Goal: Task Accomplishment & Management: Complete application form

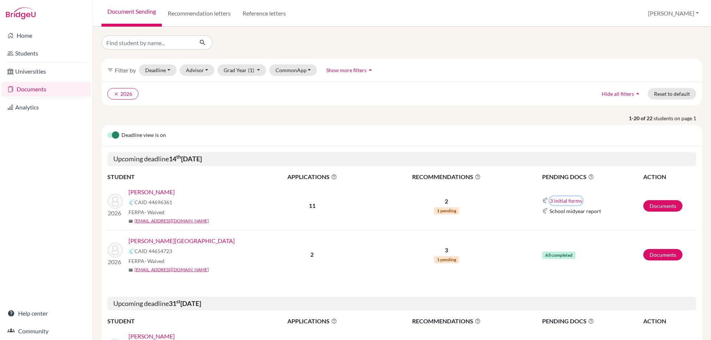
click at [559, 202] on button "3 initial forms" at bounding box center [565, 201] width 33 height 9
click at [660, 206] on link "Documents" at bounding box center [662, 205] width 39 height 11
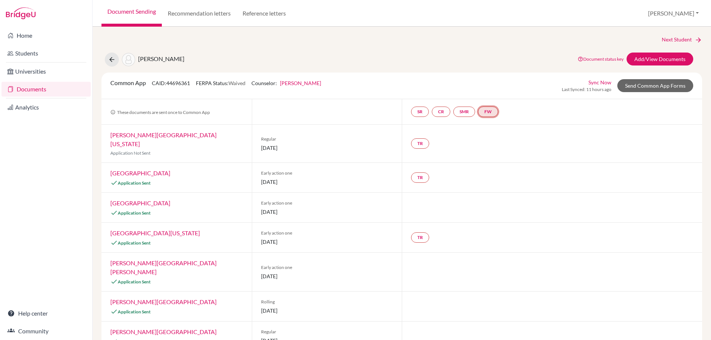
click at [488, 114] on link "FW" at bounding box center [488, 112] width 20 height 10
click at [486, 91] on link "Fee waiver" at bounding box center [490, 89] width 25 height 6
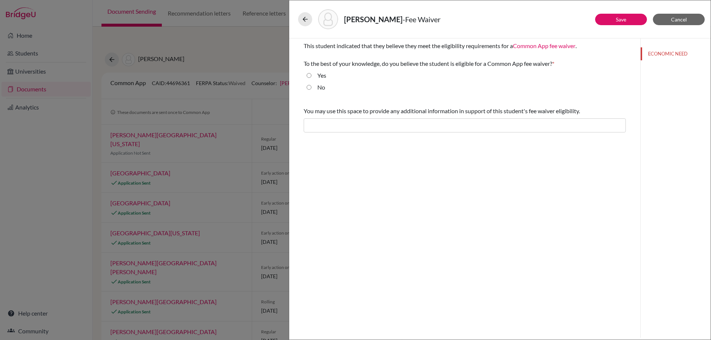
click at [323, 74] on label "Yes" at bounding box center [321, 75] width 9 height 9
click at [311, 74] on input "Yes" at bounding box center [308, 75] width 5 height 9
radio input "true"
click at [632, 20] on button "Save" at bounding box center [621, 19] width 52 height 11
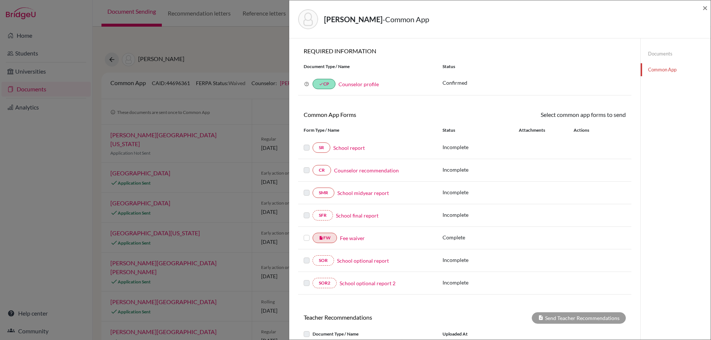
click at [350, 148] on link "School report" at bounding box center [348, 148] width 31 height 8
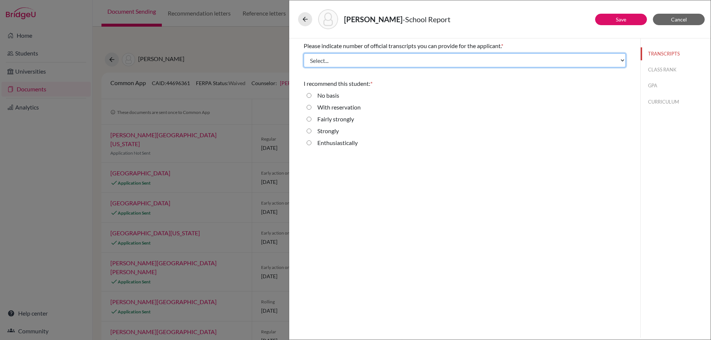
click at [330, 60] on select "Select... 1 2 3 4" at bounding box center [465, 60] width 322 height 14
select select "1"
click at [304, 53] on select "Select... 1 2 3 4" at bounding box center [465, 60] width 322 height 14
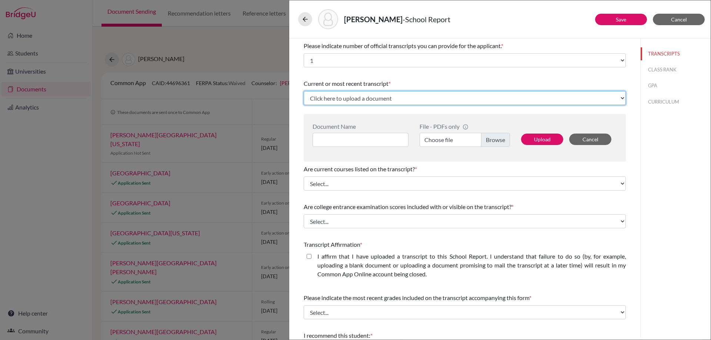
click at [335, 101] on select "Click here to upload a document Upload New File" at bounding box center [465, 98] width 322 height 14
click at [359, 100] on select "Click here to upload a document Upload New File" at bounding box center [465, 98] width 322 height 14
select select "Upload New File"
click at [304, 91] on select "Click here to upload a document Upload New File" at bounding box center [465, 98] width 322 height 14
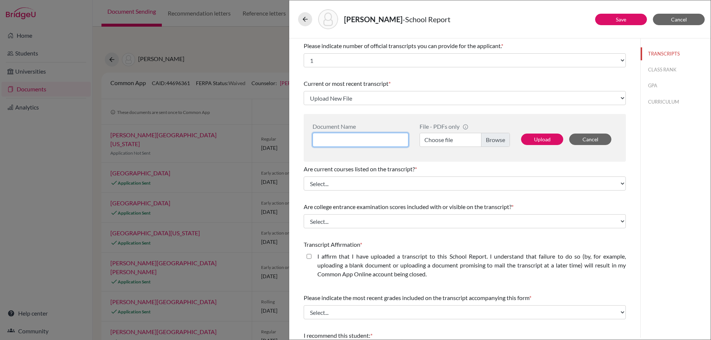
click at [344, 138] on input at bounding box center [360, 140] width 96 height 14
type input "T"
type input "Transcript, Samuel Kim"
click at [447, 141] on label "Choose file" at bounding box center [464, 140] width 90 height 14
click at [447, 141] on input "Choose file" at bounding box center [464, 140] width 90 height 14
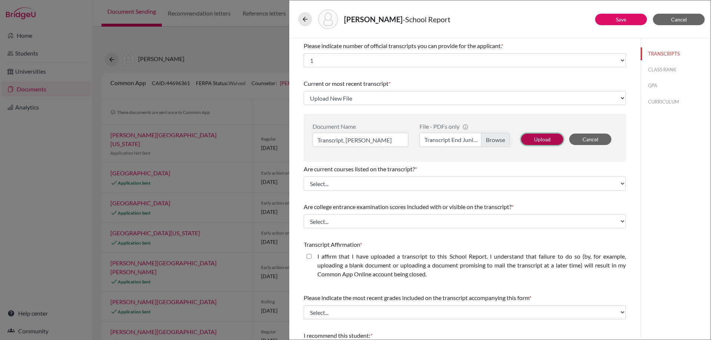
click at [543, 141] on button "Upload" at bounding box center [542, 139] width 42 height 11
select select "678653"
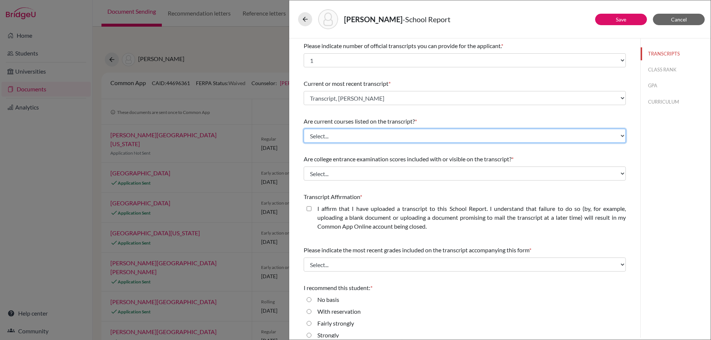
click at [373, 131] on select "Select... Yes No" at bounding box center [465, 136] width 322 height 14
select select "0"
click at [304, 129] on select "Select... Yes No" at bounding box center [465, 136] width 322 height 14
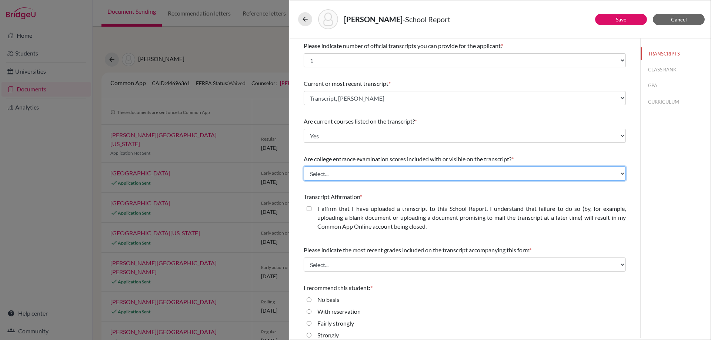
click at [371, 170] on select "Select... Yes No" at bounding box center [465, 174] width 322 height 14
select select "1"
click at [304, 167] on select "Select... Yes No" at bounding box center [465, 174] width 322 height 14
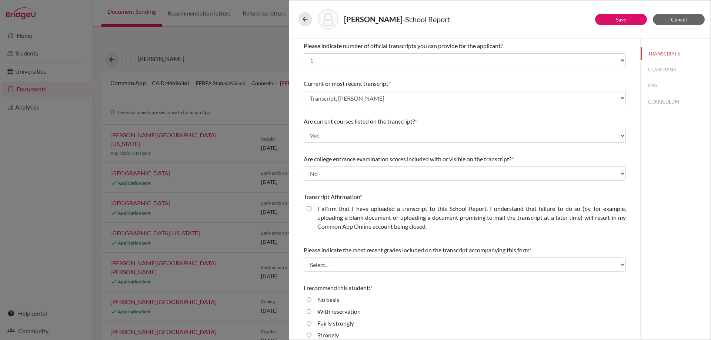
click at [308, 209] on closed\ "I affirm that I have uploaded a transcript to this School Report. I understand …" at bounding box center [308, 208] width 5 height 9
checkbox closed\ "true"
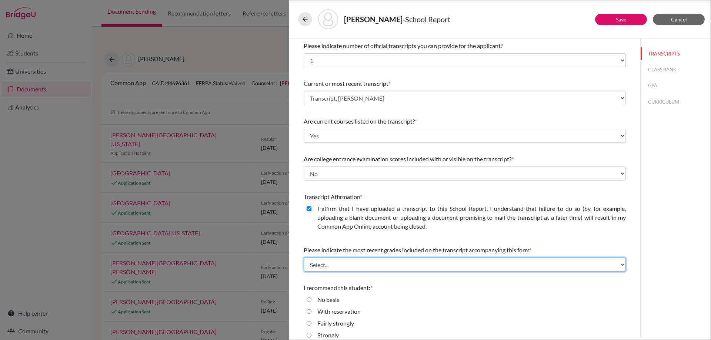
click at [333, 264] on select "Select... Final junior year grades 1st Quarter senior year grades 2nd Quarter/1…" at bounding box center [465, 265] width 322 height 14
select select "0"
click at [304, 258] on select "Select... Final junior year grades 1st Quarter senior year grades 2nd Quarter/1…" at bounding box center [465, 265] width 322 height 14
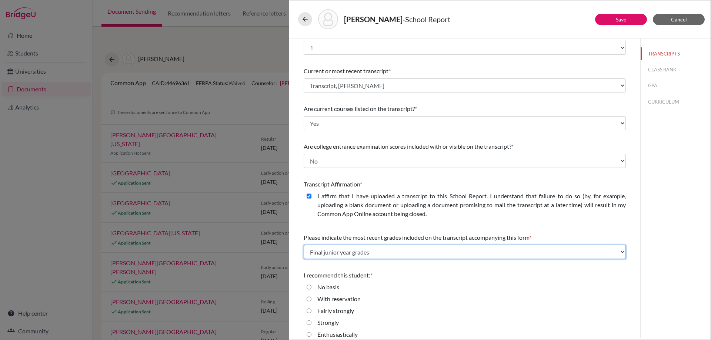
scroll to position [20, 0]
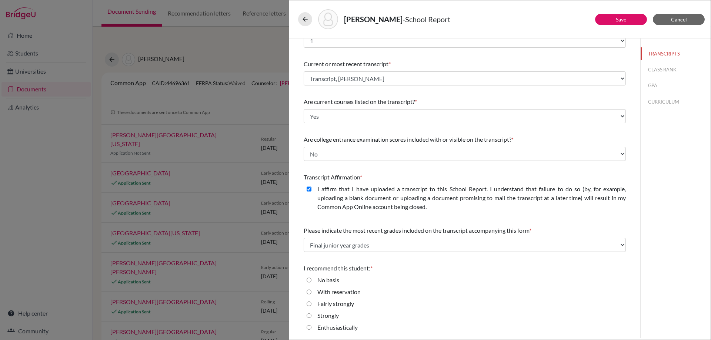
click at [310, 329] on input "Enthusiastically" at bounding box center [308, 327] width 5 height 9
radio input "true"
click at [647, 73] on button "CLASS RANK" at bounding box center [675, 69] width 70 height 13
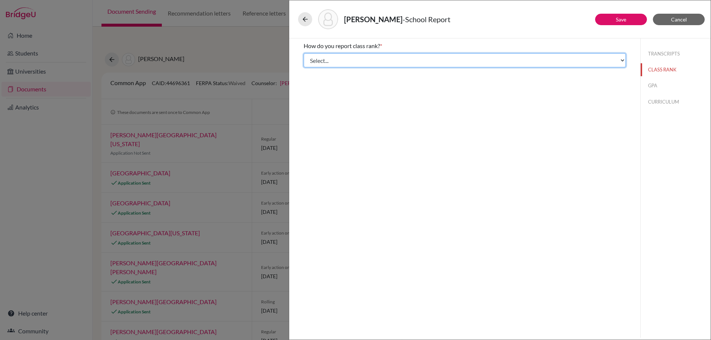
click at [402, 62] on select "Select... Exact Decile Quintile Quartile None" at bounding box center [465, 60] width 322 height 14
select select "1"
click at [304, 53] on select "Select... Exact Decile Quintile Quartile None" at bounding box center [465, 60] width 322 height 14
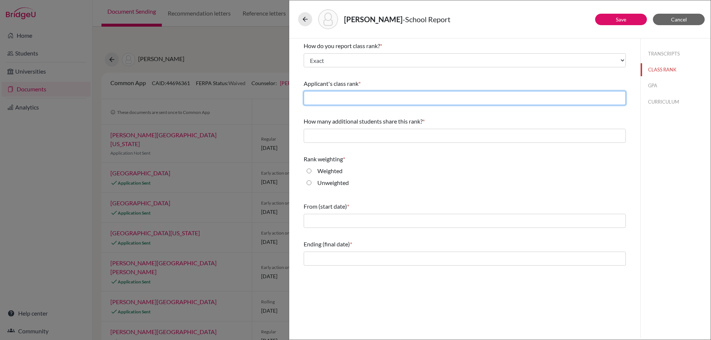
click at [400, 99] on input "text" at bounding box center [465, 98] width 322 height 14
type input "3"
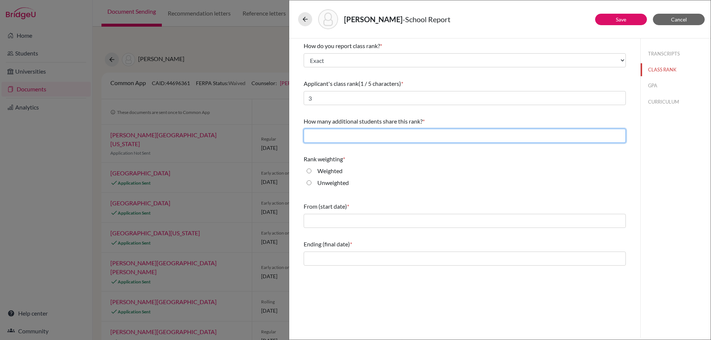
click at [408, 136] on input "text" at bounding box center [465, 136] width 322 height 14
type input "0"
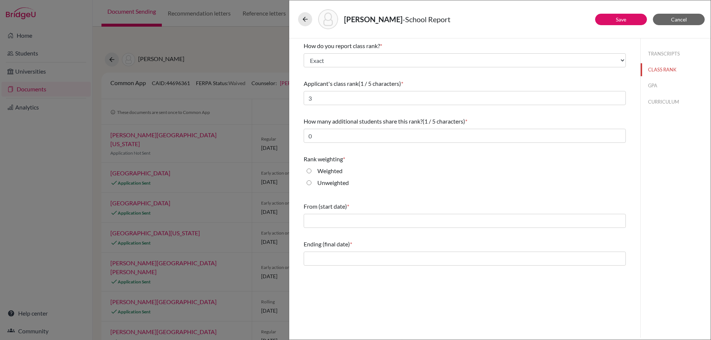
click at [309, 170] on input "Weighted" at bounding box center [308, 171] width 5 height 9
radio input "true"
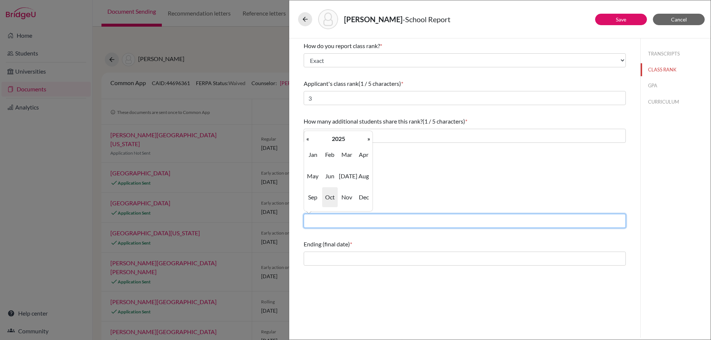
click at [330, 222] on input "text" at bounding box center [465, 221] width 322 height 14
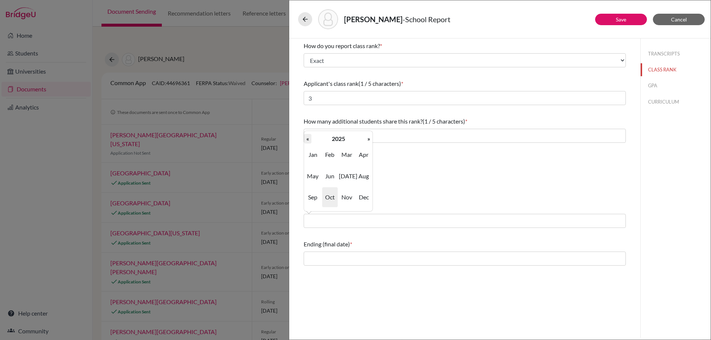
click at [308, 137] on th "«" at bounding box center [307, 139] width 7 height 10
click at [357, 178] on span "Aug" at bounding box center [364, 176] width 16 height 20
type input "08/2022"
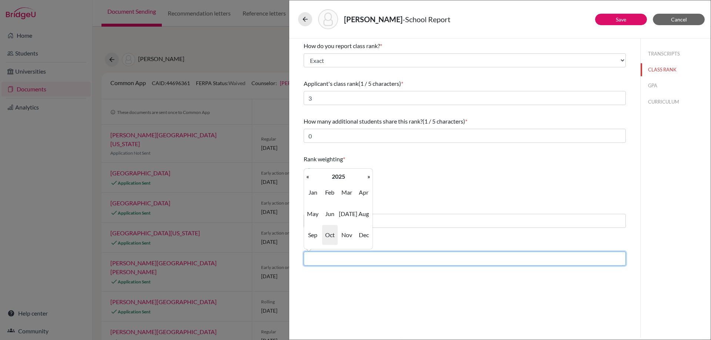
click at [348, 259] on input "text" at bounding box center [465, 259] width 322 height 14
click at [326, 212] on span "Jun" at bounding box center [330, 214] width 16 height 20
type input "06/2025"
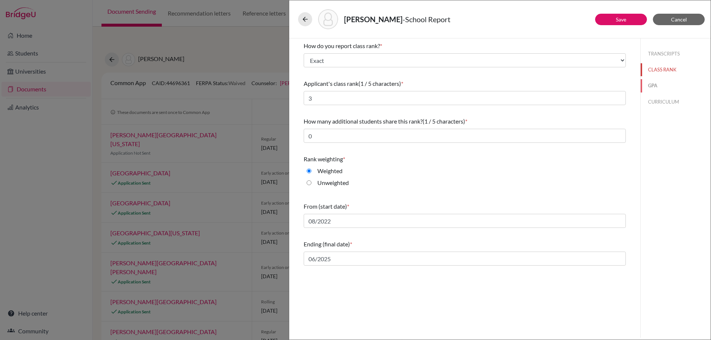
click at [664, 84] on button "GPA" at bounding box center [675, 85] width 70 height 13
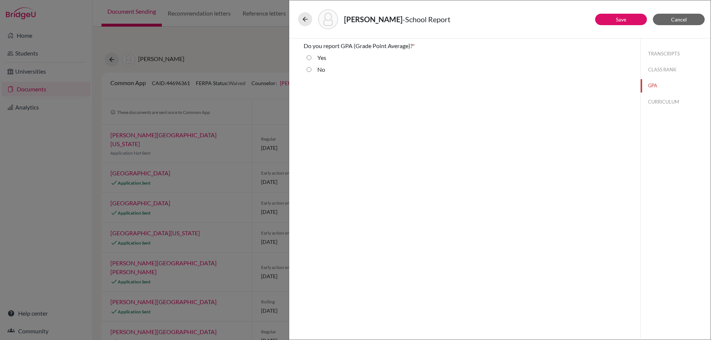
click at [310, 60] on input "Yes" at bounding box center [308, 57] width 5 height 9
radio input "true"
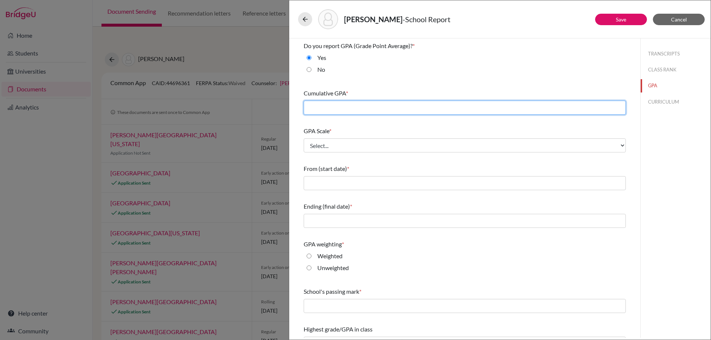
click at [348, 110] on input "text" at bounding box center [465, 108] width 322 height 14
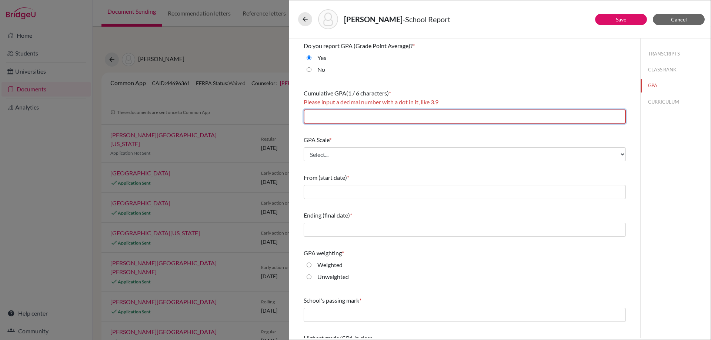
type input "1"
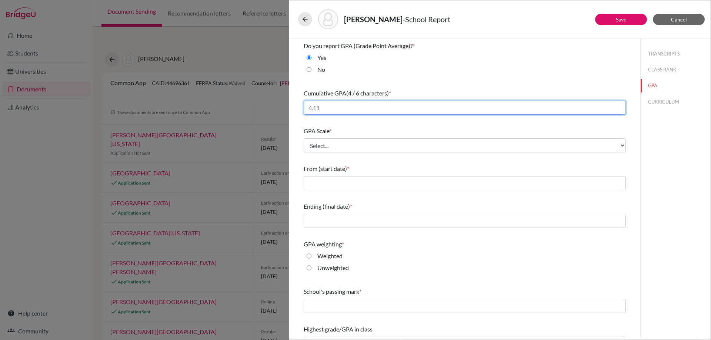
type input "4.11"
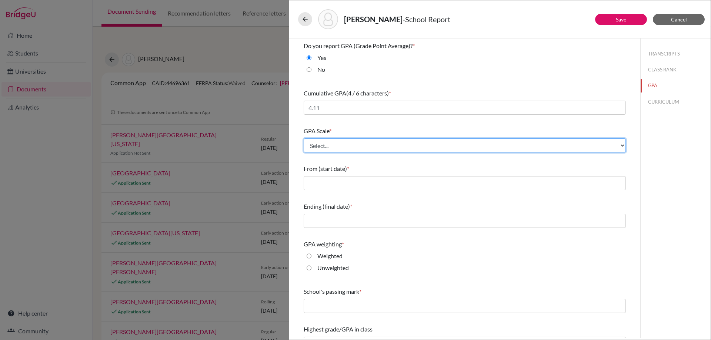
click at [337, 152] on select "Select... 4 5 6 7 8 9 10 11 12 13 14 15 16 17 18 19 20 100" at bounding box center [465, 145] width 322 height 14
select select "4"
click at [304, 138] on select "Select... 4 5 6 7 8 9 10 11 12 13 14 15 16 17 18 19 20 100" at bounding box center [465, 145] width 322 height 14
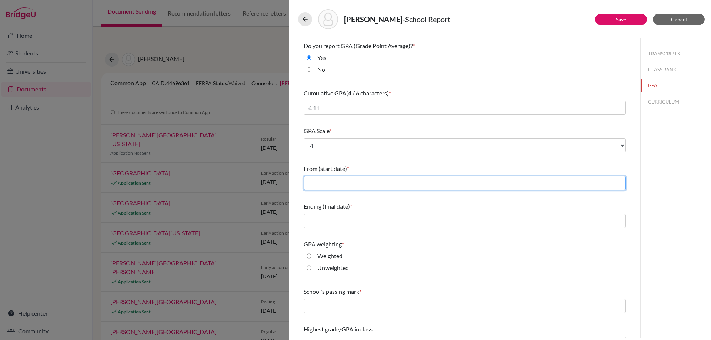
click at [333, 179] on input "text" at bounding box center [465, 183] width 322 height 14
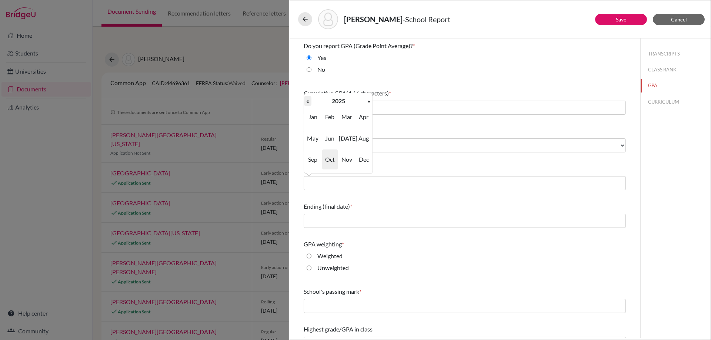
click at [306, 100] on th "«" at bounding box center [307, 101] width 7 height 10
click at [367, 138] on span "Aug" at bounding box center [364, 138] width 16 height 20
type input "08/2022"
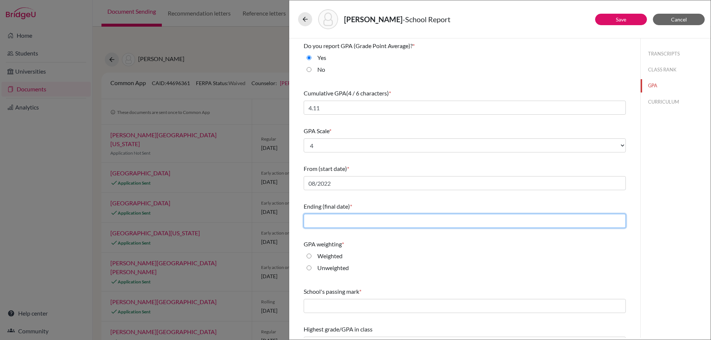
click at [343, 223] on input "text" at bounding box center [465, 221] width 322 height 14
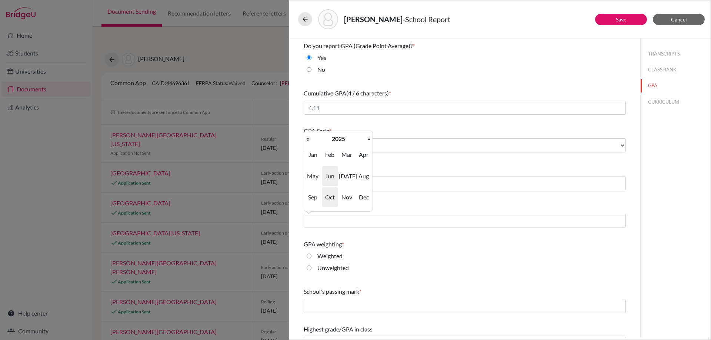
click at [333, 180] on span "Jun" at bounding box center [330, 176] width 16 height 20
type input "06/2025"
click at [324, 256] on label "Weighted" at bounding box center [329, 256] width 25 height 9
click at [311, 256] on input "Weighted" at bounding box center [308, 256] width 5 height 9
radio input "true"
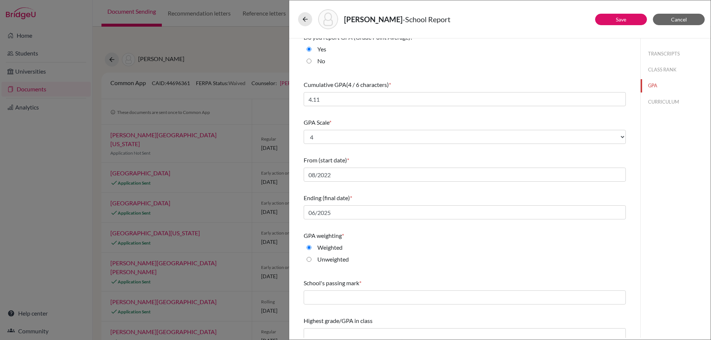
scroll to position [16, 0]
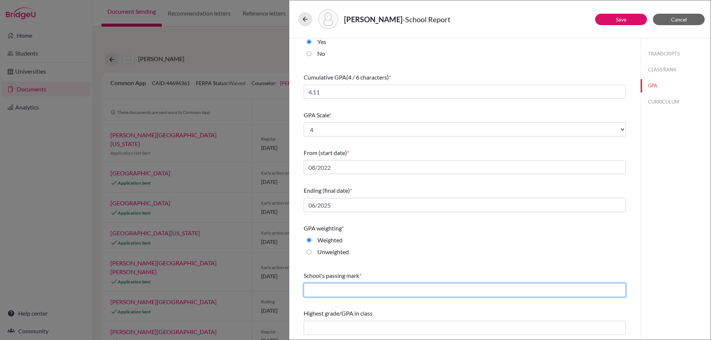
click at [352, 292] on input "text" at bounding box center [465, 290] width 322 height 14
type input "60"
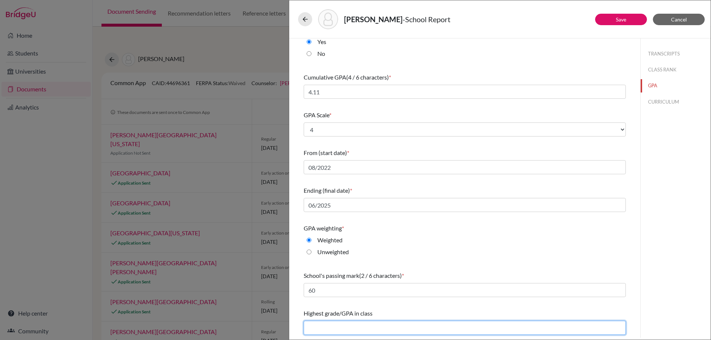
click at [329, 331] on input "text" at bounding box center [465, 328] width 322 height 14
click at [331, 328] on input "text" at bounding box center [465, 328] width 322 height 14
type input "4.16"
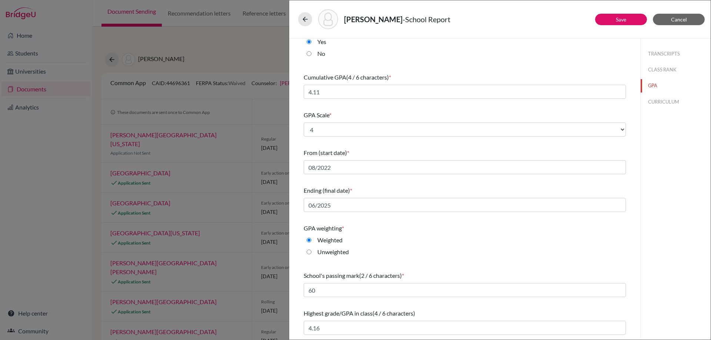
click at [432, 300] on div "Do you report GPA (Grade Point Average)? * Yes No Cumulative GPA (4 / 6 charact…" at bounding box center [465, 180] width 322 height 315
click at [672, 98] on button "CURRICULUM" at bounding box center [675, 101] width 70 height 13
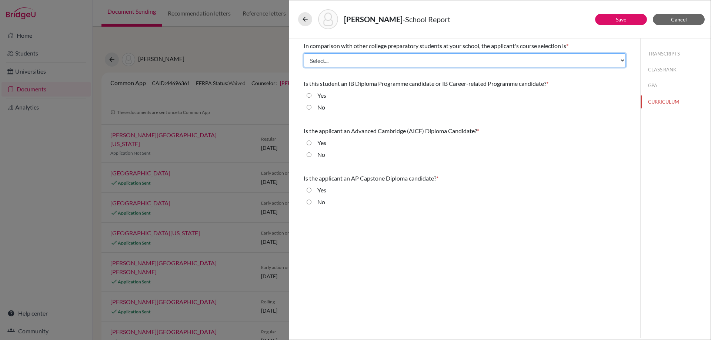
click at [316, 59] on select "Select... Less than demanding Average Demanding Very demanding Most demanding P…" at bounding box center [465, 60] width 322 height 14
select select "4"
click at [304, 53] on select "Select... Less than demanding Average Demanding Very demanding Most demanding P…" at bounding box center [465, 60] width 322 height 14
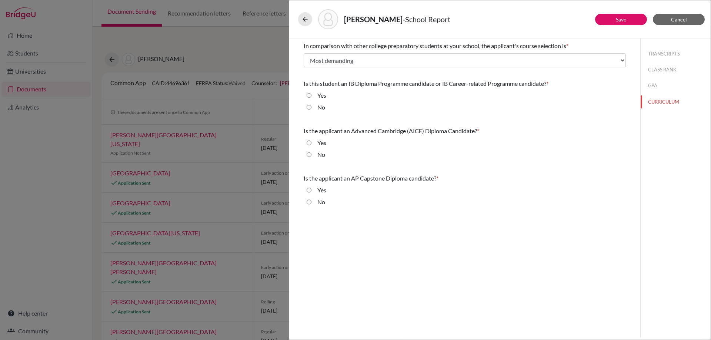
click at [308, 105] on input "No" at bounding box center [308, 107] width 5 height 9
radio input "true"
click at [310, 150] on input "No" at bounding box center [308, 154] width 5 height 9
radio input "true"
click at [308, 199] on input "No" at bounding box center [308, 202] width 5 height 9
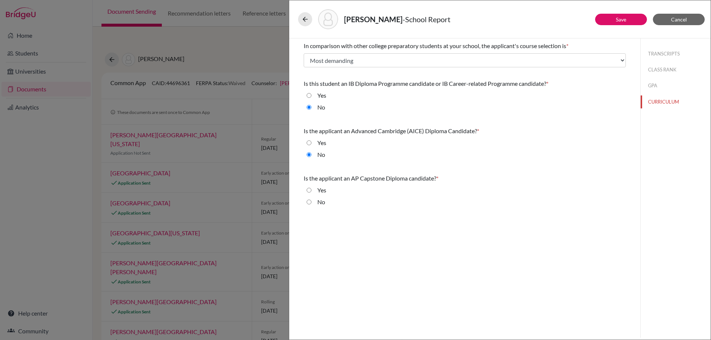
radio input "true"
click at [628, 20] on button "Save" at bounding box center [621, 19] width 52 height 11
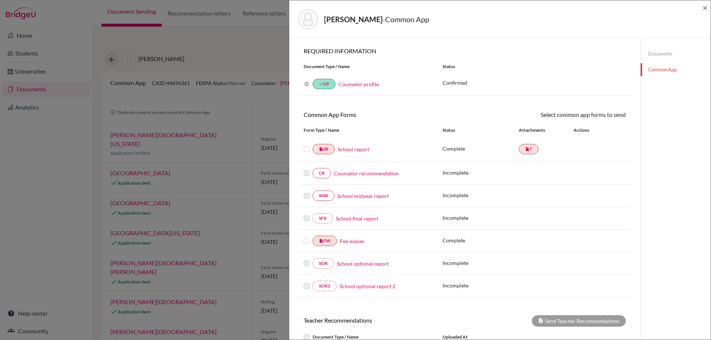
click at [368, 174] on link "Counselor recommendation" at bounding box center [366, 174] width 65 height 8
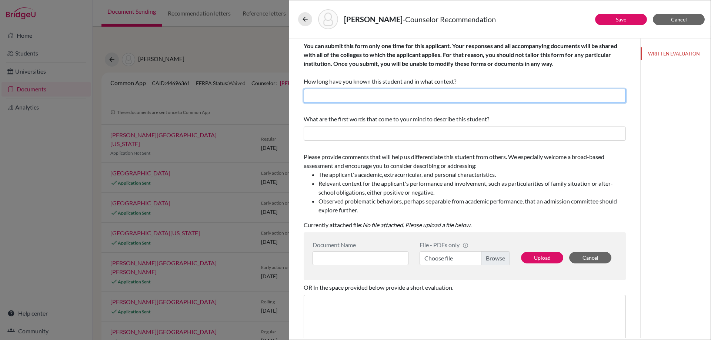
click at [386, 95] on input "text" at bounding box center [465, 96] width 322 height 14
type input "6 years; student"
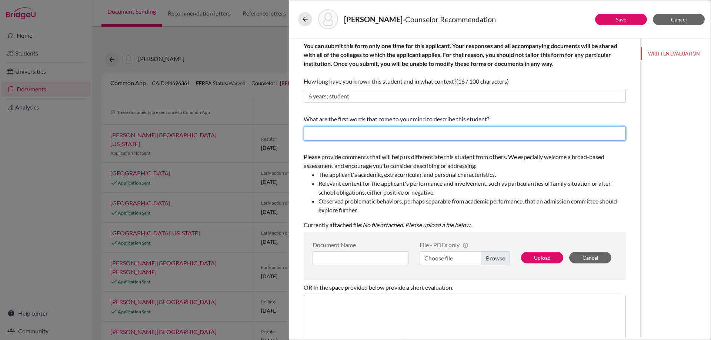
click at [376, 134] on input "text" at bounding box center [465, 134] width 322 height 14
type input "hard-working, dependable, versatile"
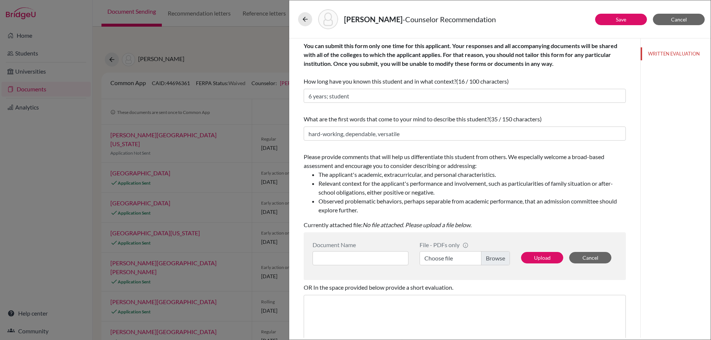
click at [438, 258] on label "Choose file" at bounding box center [464, 258] width 90 height 14
click at [438, 258] on input "Choose file" at bounding box center [464, 258] width 90 height 14
click at [382, 257] on input at bounding box center [360, 258] width 96 height 14
click at [440, 253] on label "Transcript End Junior Year - Kim, Juseong.pdf" at bounding box center [464, 258] width 90 height 14
click at [440, 253] on input "Transcript End Junior Year - Kim, Juseong.pdf" at bounding box center [464, 258] width 90 height 14
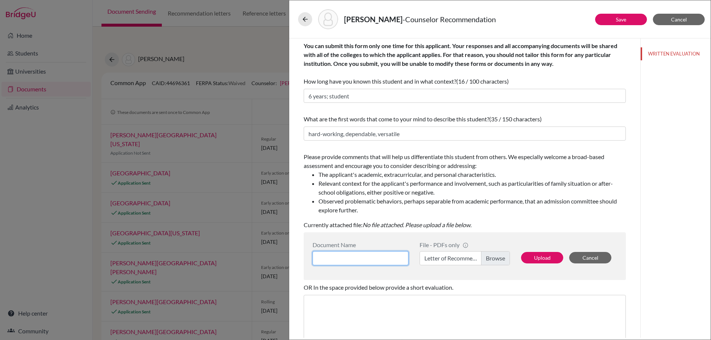
click at [367, 255] on input at bounding box center [360, 258] width 96 height 14
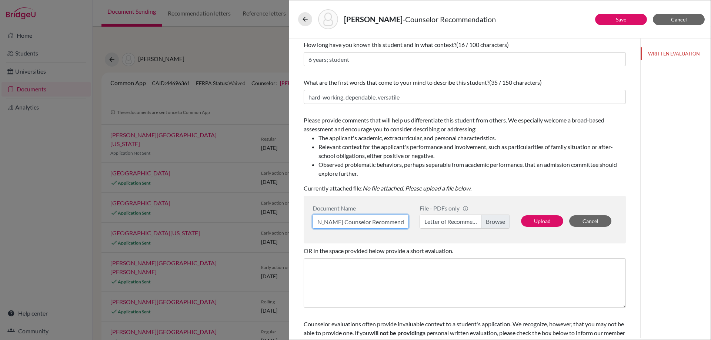
scroll to position [72, 0]
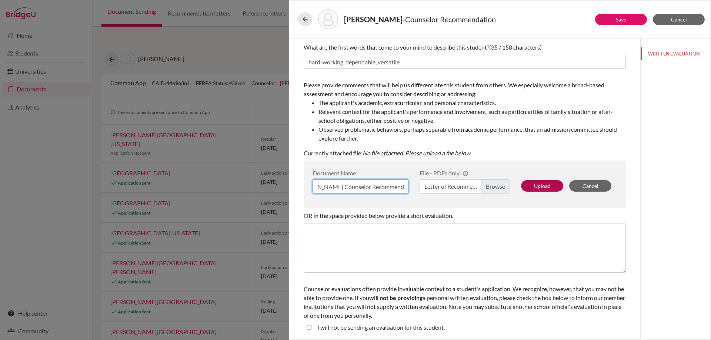
type input "Samuel Kim Counselor Recommendation"
click at [547, 184] on button "Upload" at bounding box center [542, 185] width 42 height 11
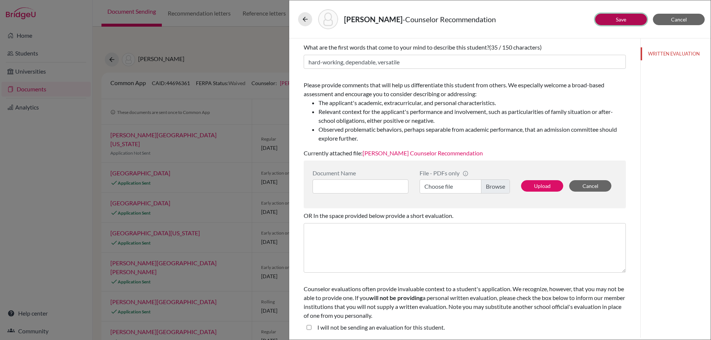
click at [614, 21] on button "Save" at bounding box center [621, 19] width 52 height 11
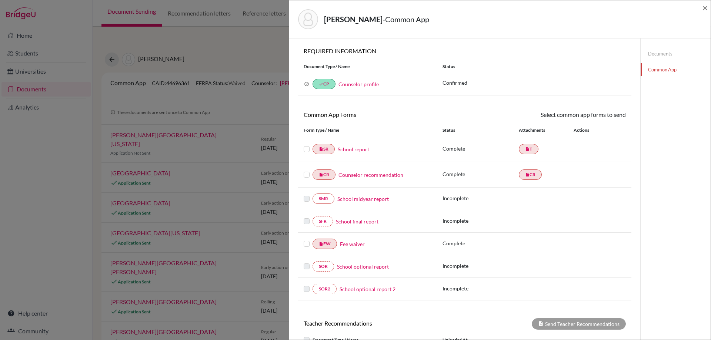
click at [305, 145] on label at bounding box center [307, 145] width 6 height 0
click at [0, 0] on input "checkbox" at bounding box center [0, 0] width 0 height 0
click at [306, 171] on label at bounding box center [307, 171] width 6 height 0
click at [0, 0] on input "checkbox" at bounding box center [0, 0] width 0 height 0
click at [307, 240] on label at bounding box center [307, 240] width 6 height 0
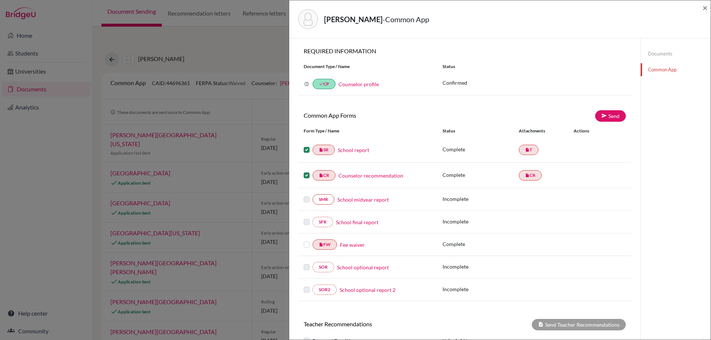
click at [0, 0] on input "checkbox" at bounding box center [0, 0] width 0 height 0
click at [613, 115] on link "Send" at bounding box center [610, 115] width 31 height 11
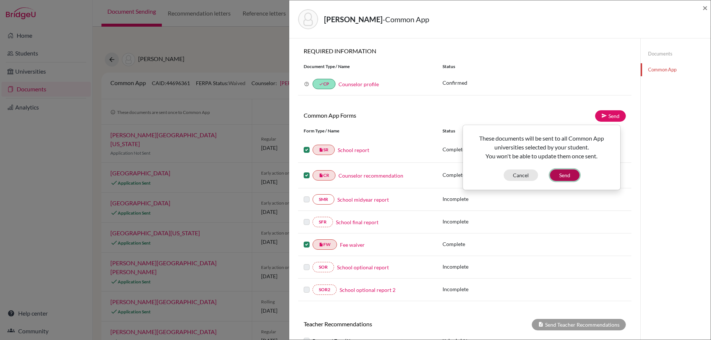
click at [564, 174] on button "Send" at bounding box center [565, 175] width 30 height 11
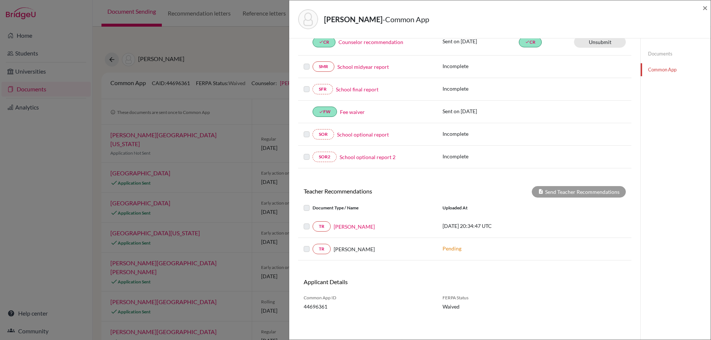
scroll to position [148, 0]
click at [312, 222] on label at bounding box center [312, 222] width 0 height 0
click at [356, 227] on link "Jessica Stuebner" at bounding box center [353, 226] width 41 height 8
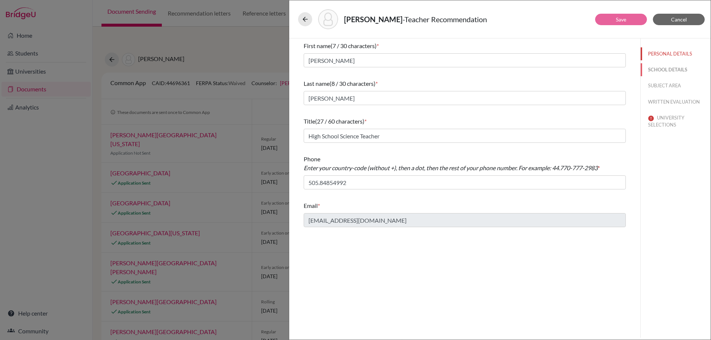
click at [665, 74] on button "SCHOOL DETAILS" at bounding box center [675, 69] width 70 height 13
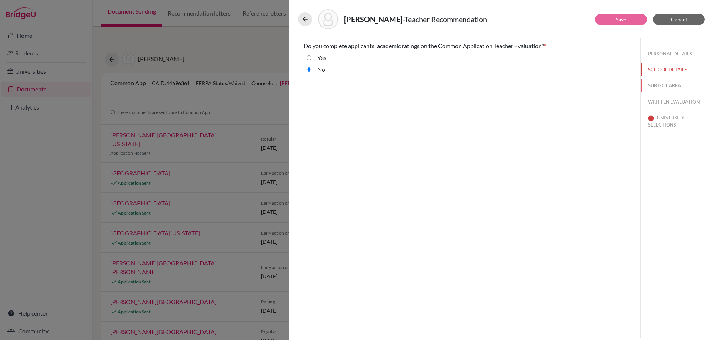
click at [655, 86] on button "SUBJECT AREA" at bounding box center [675, 85] width 70 height 13
select select "2"
click at [665, 101] on button "WRITTEN EVALUATION" at bounding box center [675, 101] width 70 height 13
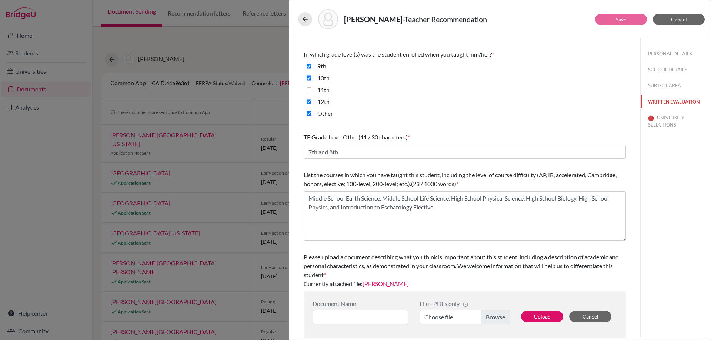
scroll to position [166, 0]
click at [672, 129] on button "UNIVERSITY SELECTIONS" at bounding box center [675, 121] width 70 height 20
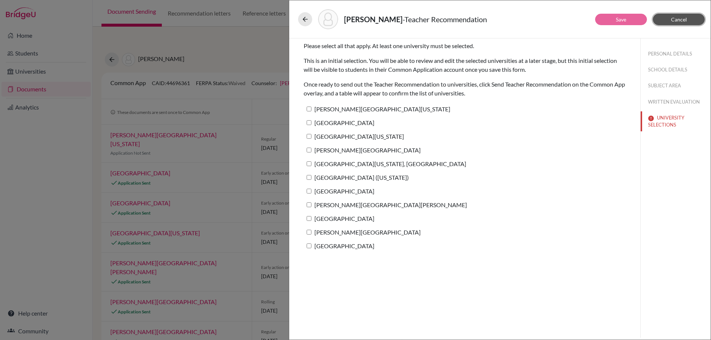
click at [677, 22] on span "Cancel" at bounding box center [679, 19] width 16 height 6
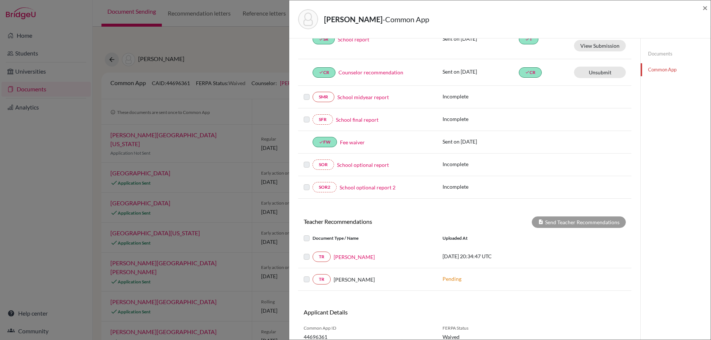
scroll to position [148, 0]
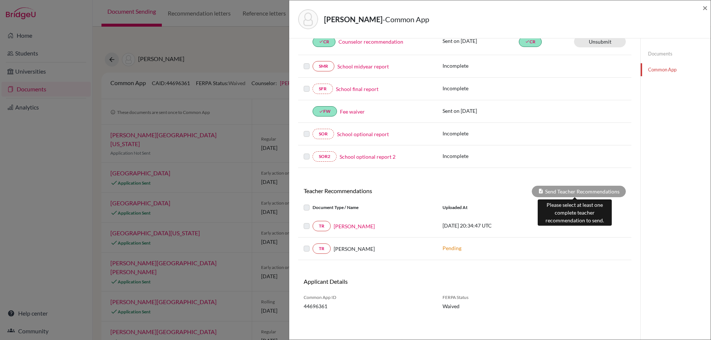
click at [580, 194] on div "Send Teacher Recommendations" at bounding box center [579, 191] width 94 height 11
click at [312, 222] on label at bounding box center [312, 222] width 0 height 0
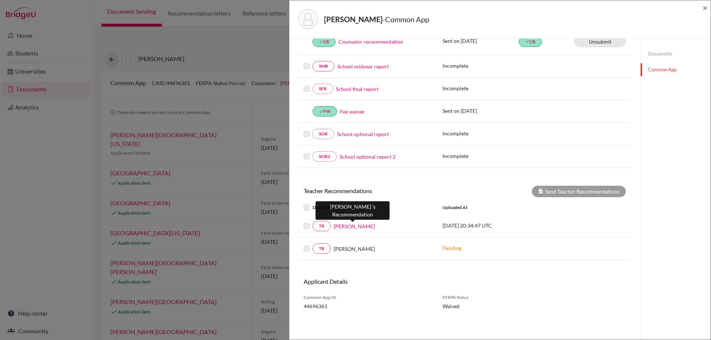
click at [353, 227] on link "Jessica Stuebner" at bounding box center [353, 226] width 41 height 8
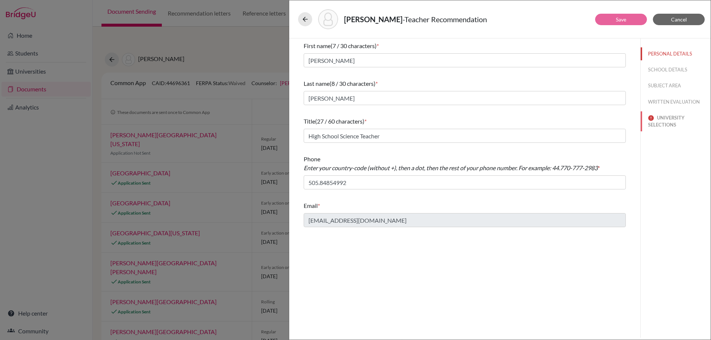
click at [660, 120] on button "UNIVERSITY SELECTIONS" at bounding box center [675, 121] width 70 height 20
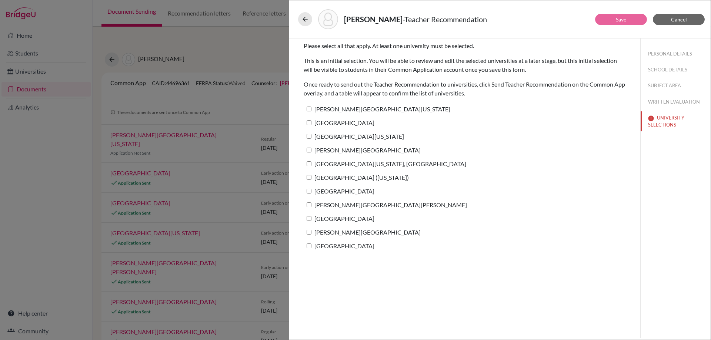
click at [309, 108] on input "George Washington University" at bounding box center [308, 109] width 5 height 5
checkbox input "true"
click at [310, 123] on input "Northeastern University" at bounding box center [308, 122] width 5 height 5
checkbox input "true"
drag, startPoint x: 310, startPoint y: 134, endPoint x: 309, endPoint y: 143, distance: 8.6
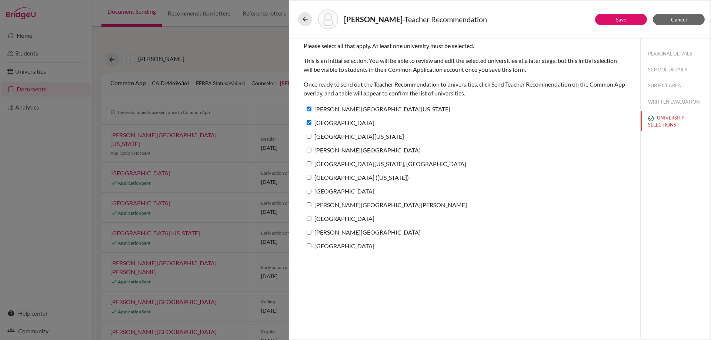
click at [310, 135] on input "University of Michigan" at bounding box center [308, 136] width 5 height 5
checkbox input "true"
click at [309, 150] on input "Whitman College" at bounding box center [308, 150] width 5 height 5
checkbox input "true"
click at [309, 162] on input "University of Minnesota, Twin Cities" at bounding box center [308, 163] width 5 height 5
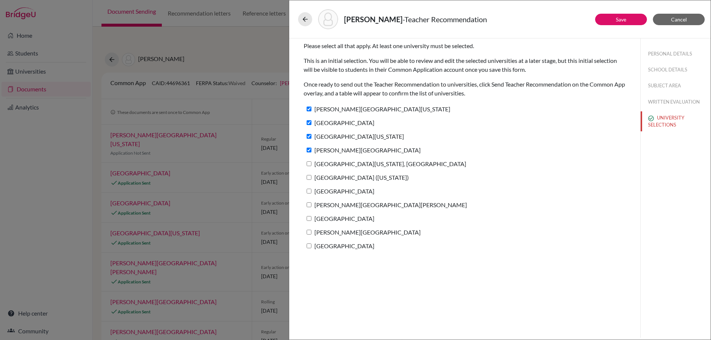
checkbox input "true"
drag, startPoint x: 309, startPoint y: 175, endPoint x: 309, endPoint y: 180, distance: 5.6
click at [309, 175] on label "Wheaton College (Illinois)" at bounding box center [356, 177] width 105 height 11
click at [309, 175] on input "Wheaton College (Illinois)" at bounding box center [308, 177] width 5 height 5
checkbox input "true"
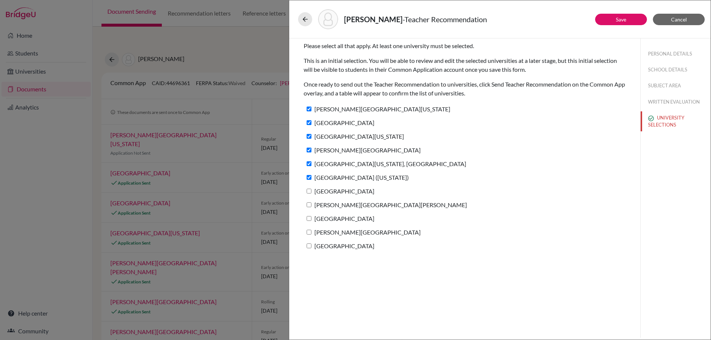
click at [310, 189] on label "Duquesne University" at bounding box center [339, 191] width 71 height 11
click at [310, 189] on input "Duquesne University" at bounding box center [308, 191] width 5 height 5
checkbox input "true"
click at [310, 206] on input "George Mason University" at bounding box center [308, 204] width 5 height 5
checkbox input "true"
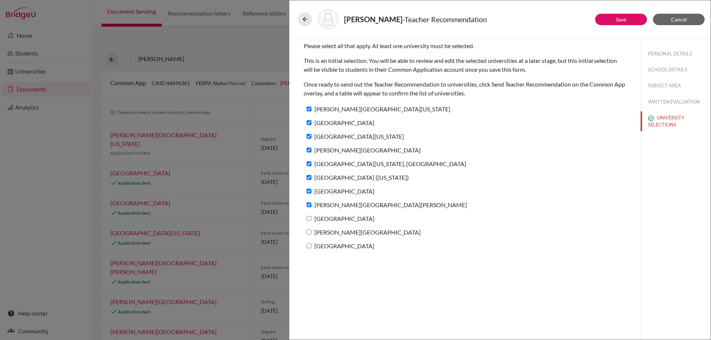
drag, startPoint x: 309, startPoint y: 219, endPoint x: 309, endPoint y: 225, distance: 5.6
click at [309, 219] on input "University of San Francisco" at bounding box center [308, 218] width 5 height 5
checkbox input "true"
click at [309, 230] on input "Calvin University" at bounding box center [308, 232] width 5 height 5
checkbox input "true"
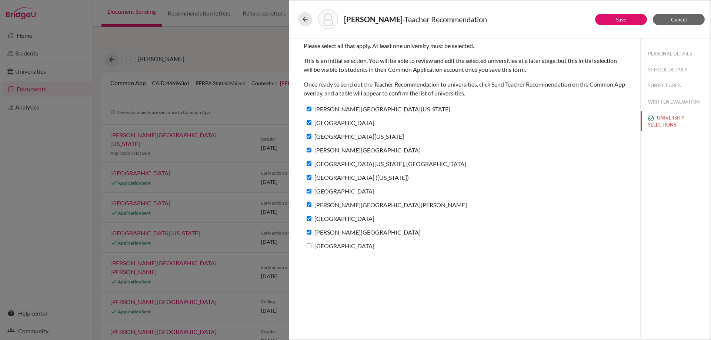
click at [308, 246] on input "Saint Louis University" at bounding box center [308, 246] width 5 height 5
checkbox input "true"
click at [633, 21] on button "Save" at bounding box center [621, 19] width 52 height 11
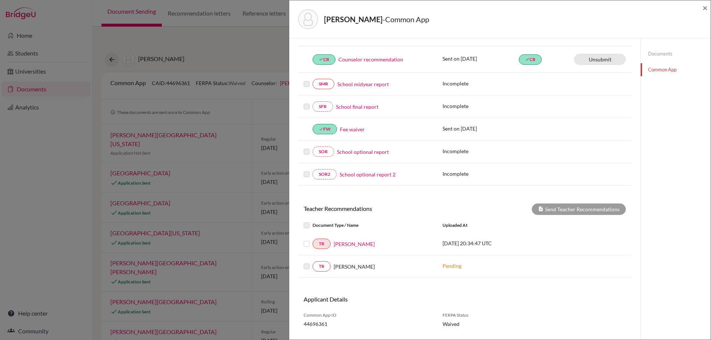
scroll to position [148, 0]
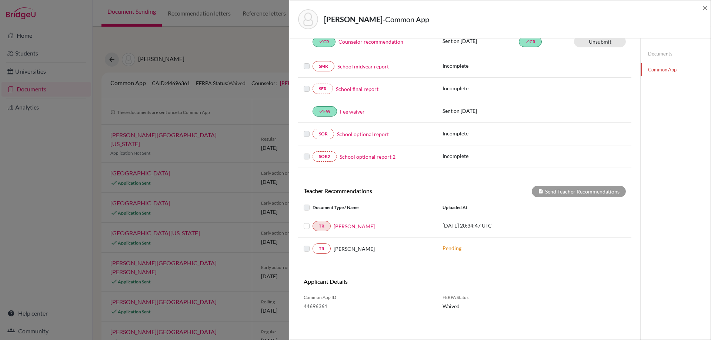
click at [304, 226] on div "TR Jessica Stuebner" at bounding box center [367, 226] width 139 height 10
click at [312, 222] on label at bounding box center [312, 222] width 0 height 0
click at [0, 0] on input "checkbox" at bounding box center [0, 0] width 0 height 0
click at [603, 185] on div "× REQUIRED INFORMATION Document Type / Name Status Why am I being asked to do t…" at bounding box center [464, 115] width 333 height 431
click at [602, 188] on button "Send Teacher Recommendations" at bounding box center [579, 191] width 94 height 11
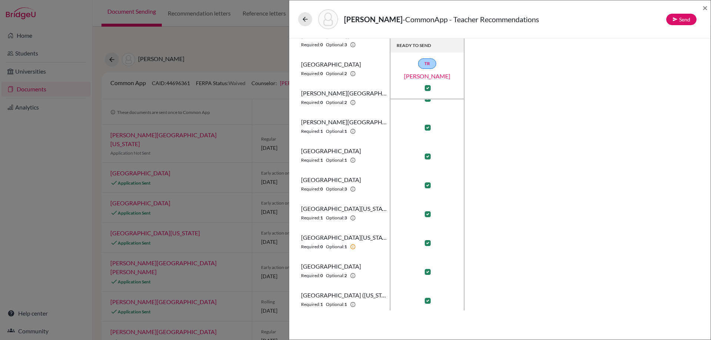
scroll to position [107, 0]
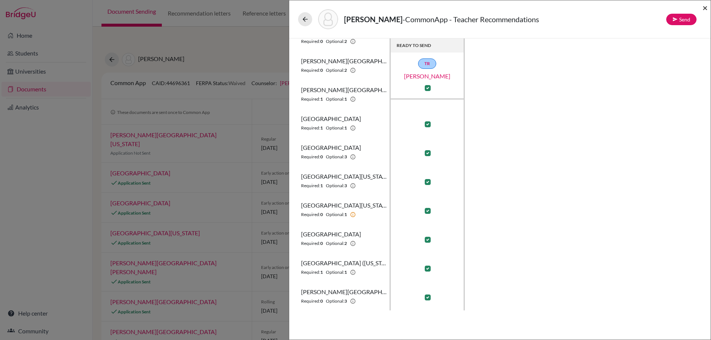
click at [706, 8] on span "×" at bounding box center [704, 7] width 5 height 11
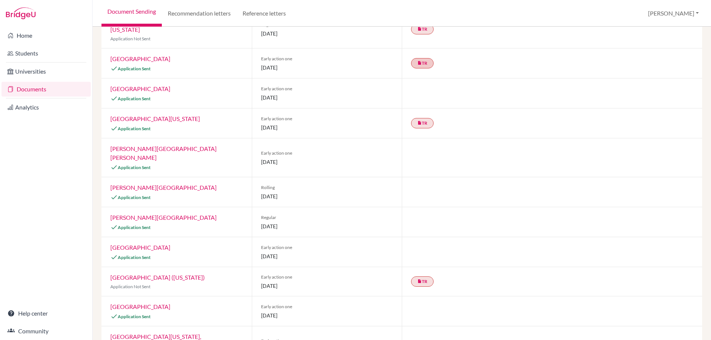
scroll to position [121, 0]
